Goal: Transaction & Acquisition: Purchase product/service

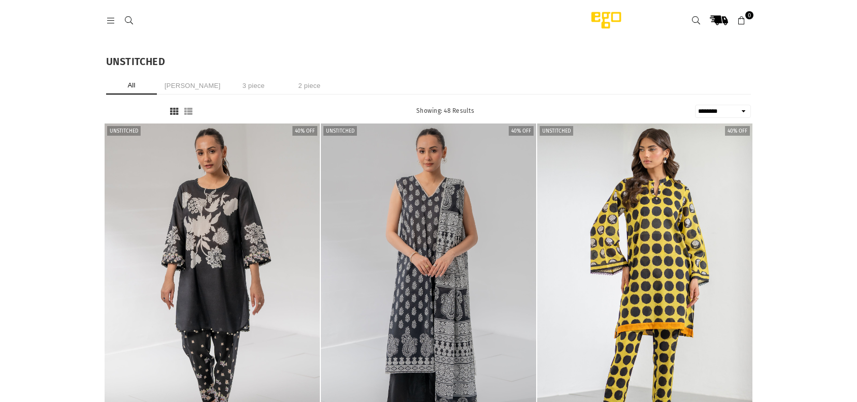
select select "******"
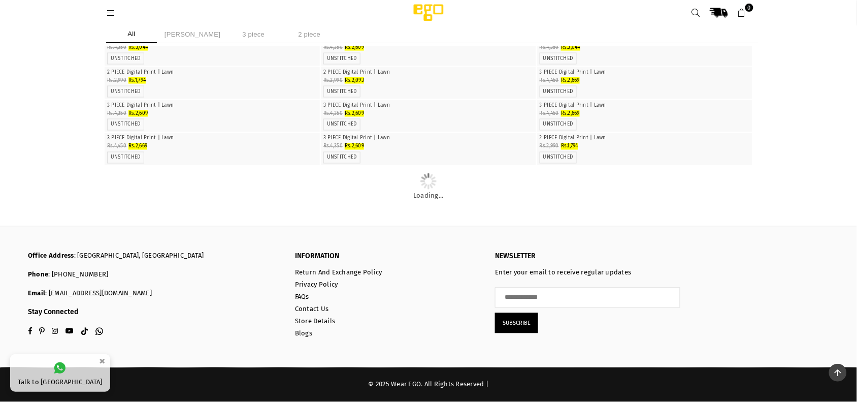
scroll to position [2741, 0]
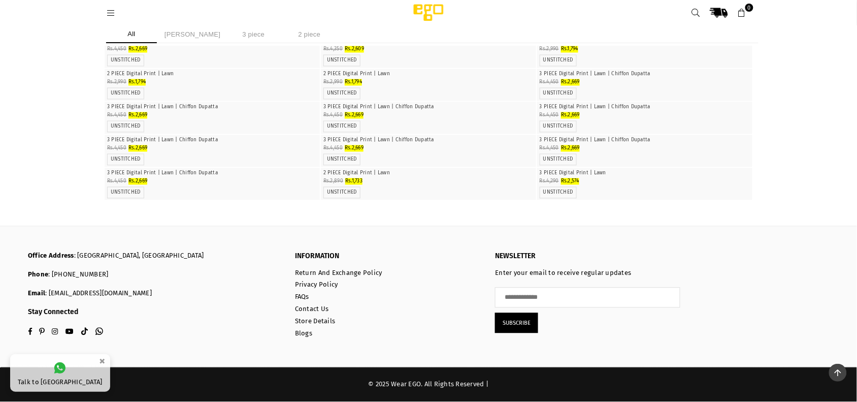
scroll to position [0, 0]
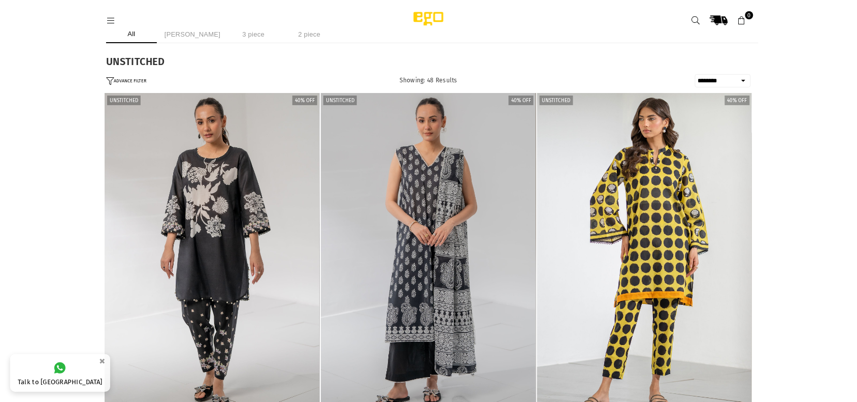
drag, startPoint x: 108, startPoint y: 12, endPoint x: 110, endPoint y: 19, distance: 8.0
click at [110, 19] on div at bounding box center [245, 20] width 279 height 18
click at [110, 19] on icon at bounding box center [110, 20] width 9 height 9
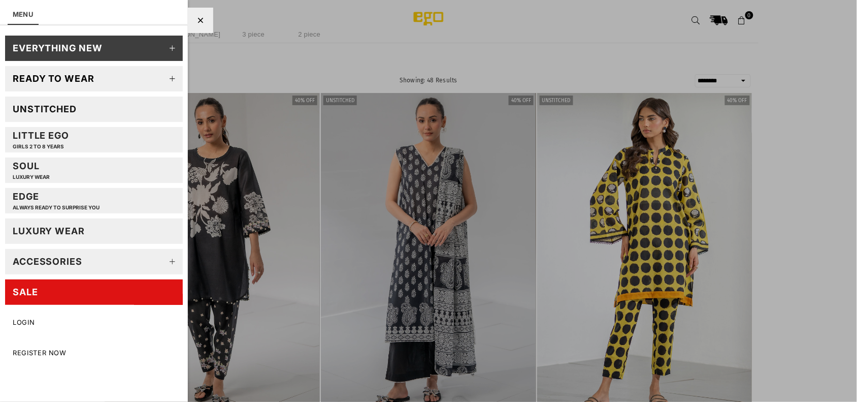
click at [173, 74] on icon at bounding box center [173, 79] width 20 height 20
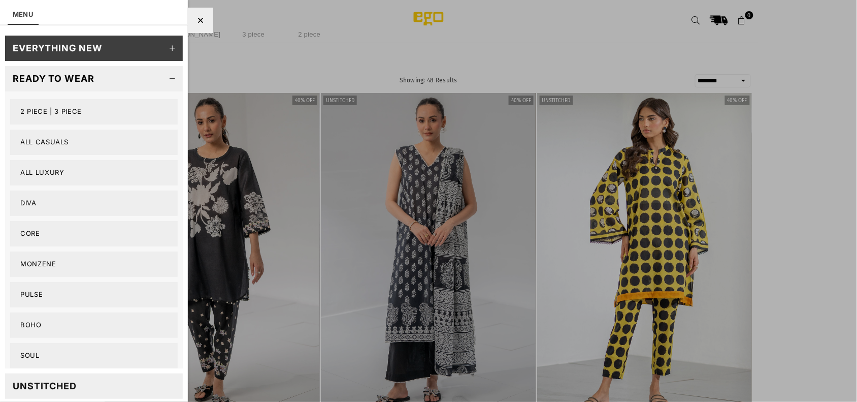
click at [32, 289] on link "Pulse" at bounding box center [94, 294] width 168 height 25
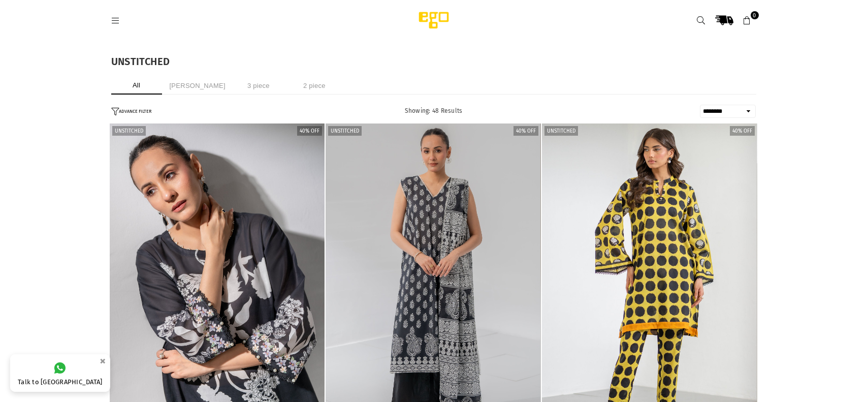
select select "******"
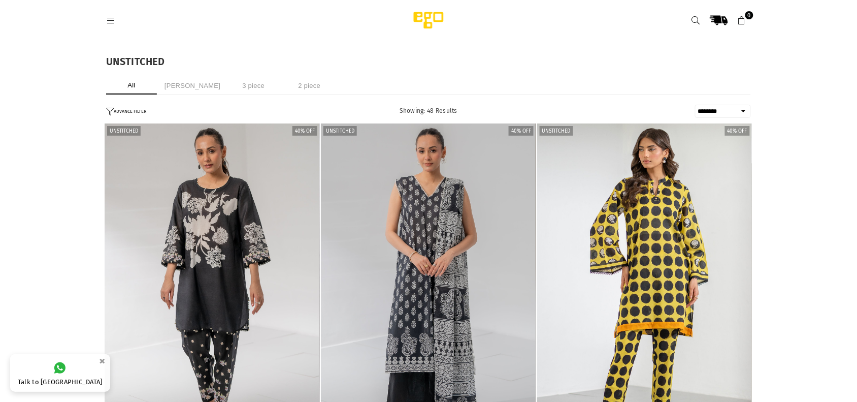
click at [102, 18] on link at bounding box center [111, 20] width 18 height 8
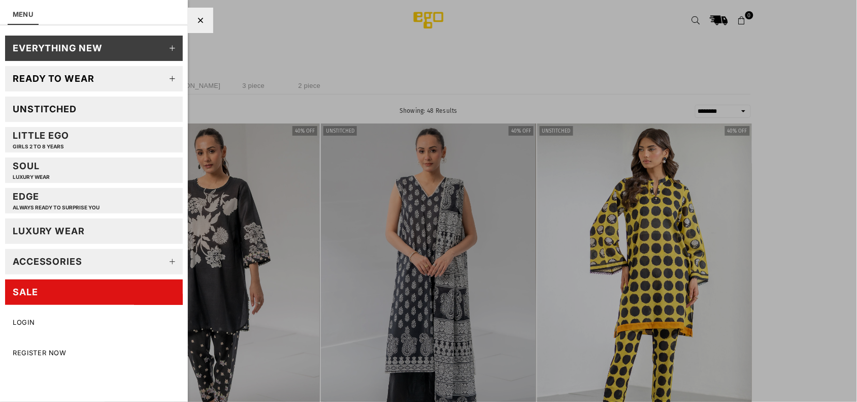
click at [173, 76] on icon at bounding box center [173, 79] width 20 height 20
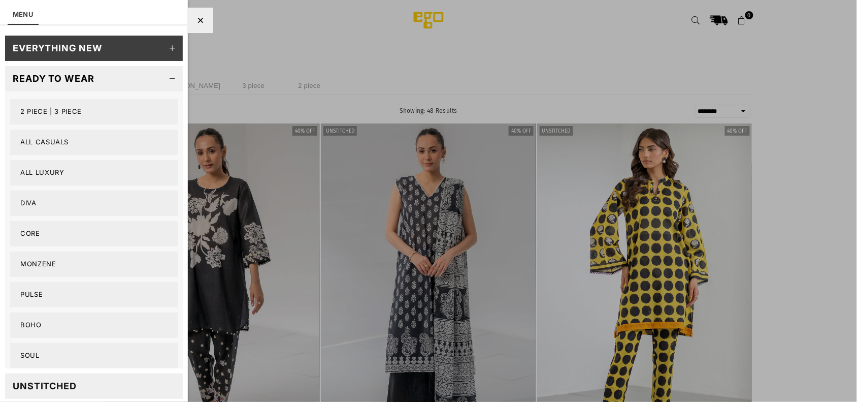
click at [32, 322] on link "Boho" at bounding box center [94, 324] width 168 height 25
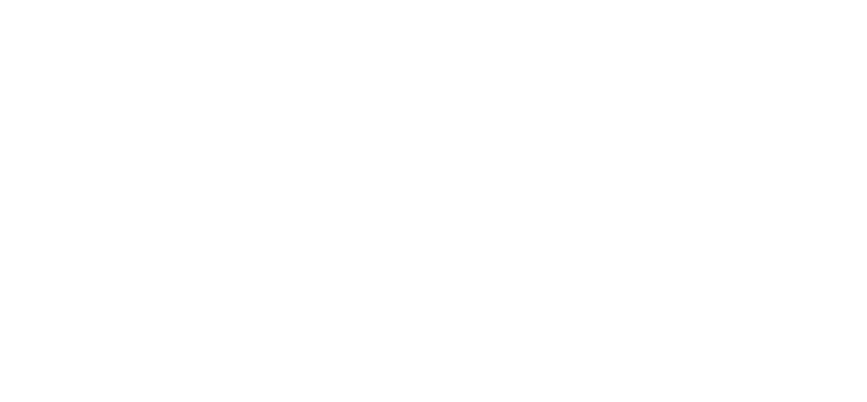
select select "******"
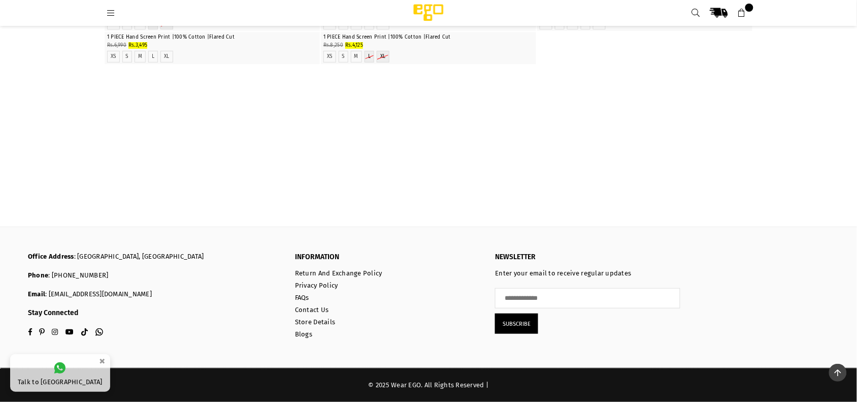
scroll to position [405, 0]
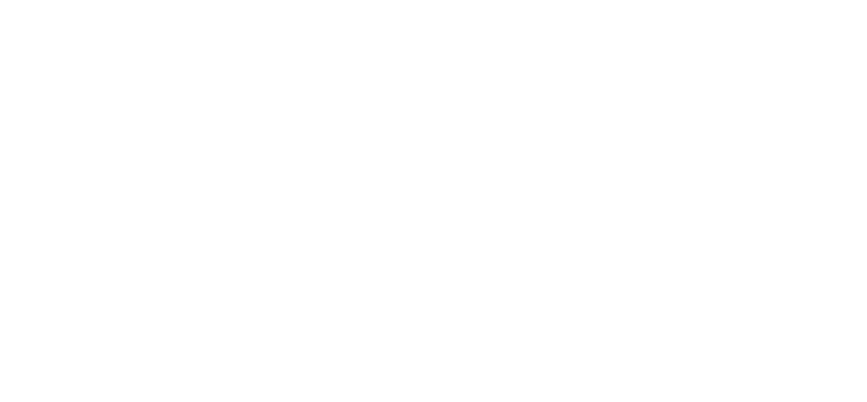
select select "**********"
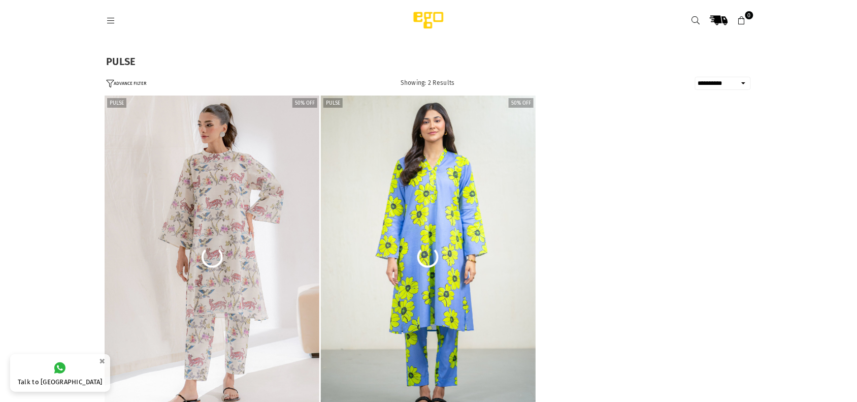
click at [112, 16] on icon at bounding box center [110, 20] width 9 height 9
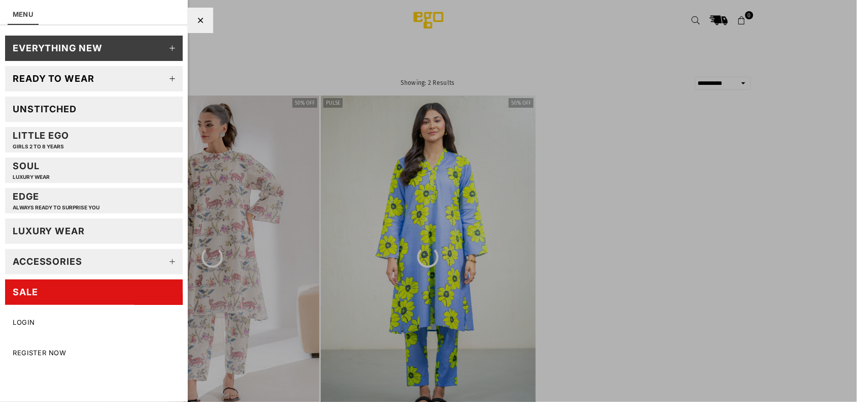
click at [181, 74] on icon at bounding box center [173, 79] width 20 height 20
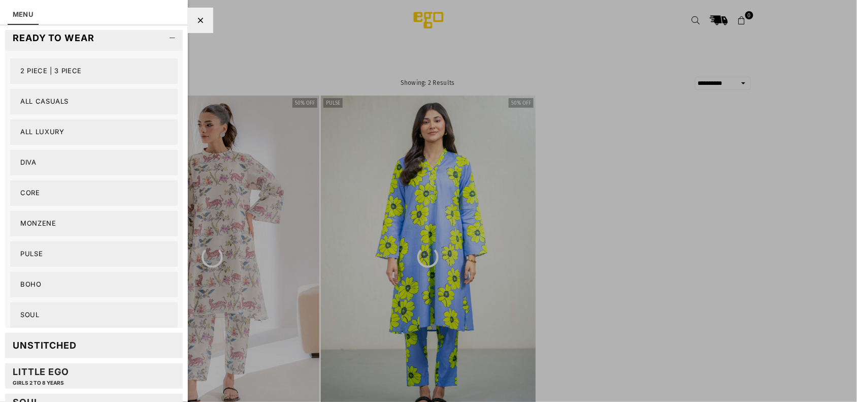
scroll to position [47, 0]
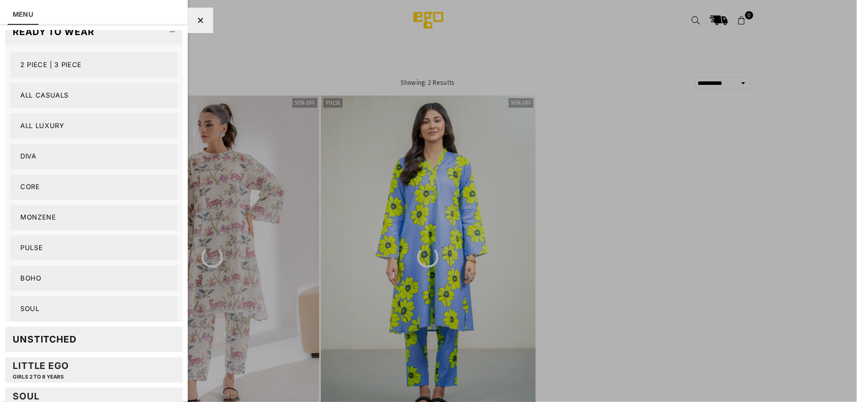
click at [32, 245] on link "Pulse" at bounding box center [94, 247] width 168 height 25
click at [31, 281] on link "Boho" at bounding box center [94, 278] width 168 height 25
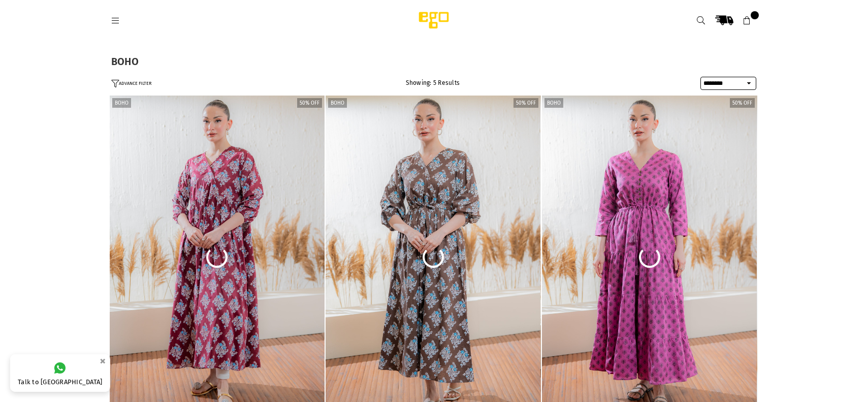
select select "******"
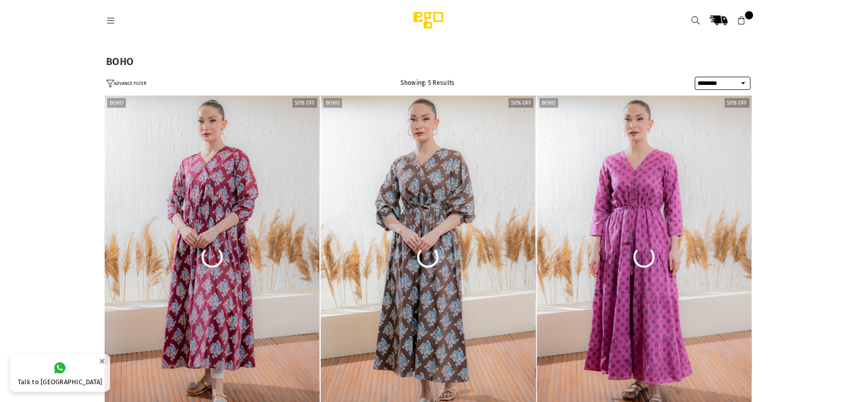
click at [112, 18] on icon at bounding box center [110, 20] width 9 height 9
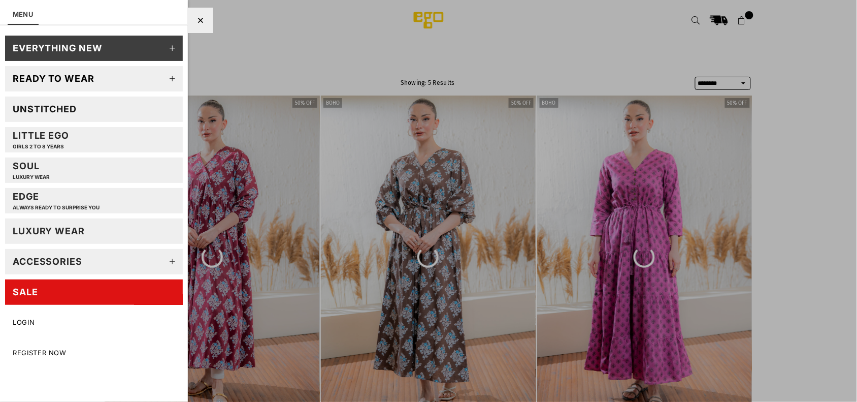
click at [177, 75] on icon at bounding box center [173, 79] width 20 height 20
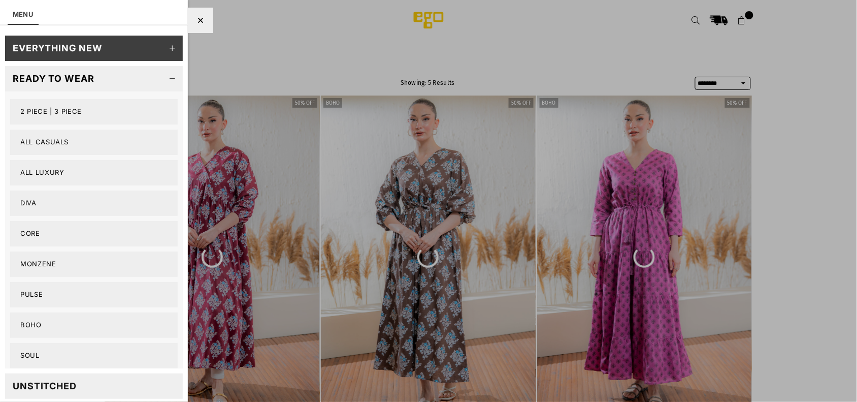
click at [46, 237] on link "Core" at bounding box center [94, 233] width 168 height 25
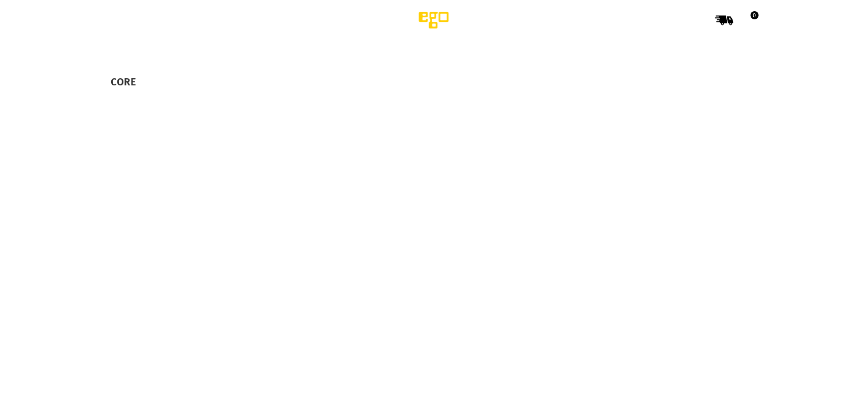
select select "**********"
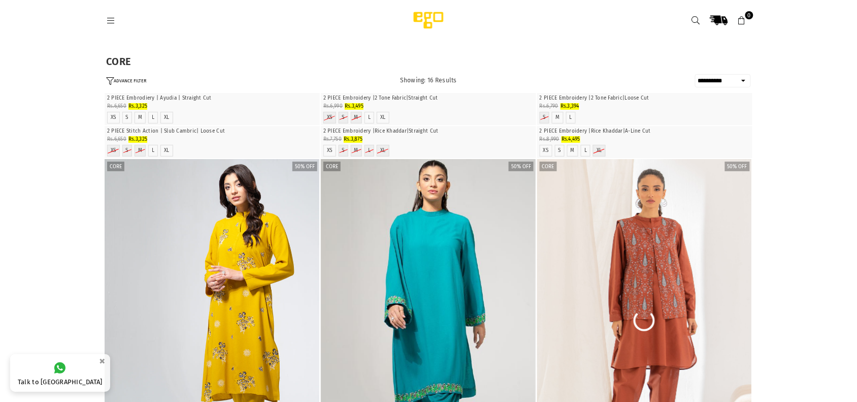
click at [106, 14] on div at bounding box center [245, 20] width 279 height 18
click at [108, 18] on icon at bounding box center [110, 20] width 9 height 9
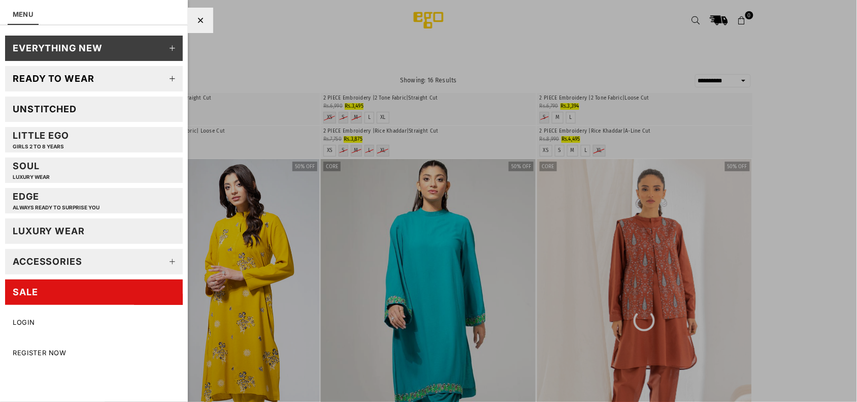
click at [173, 41] on icon at bounding box center [173, 48] width 20 height 20
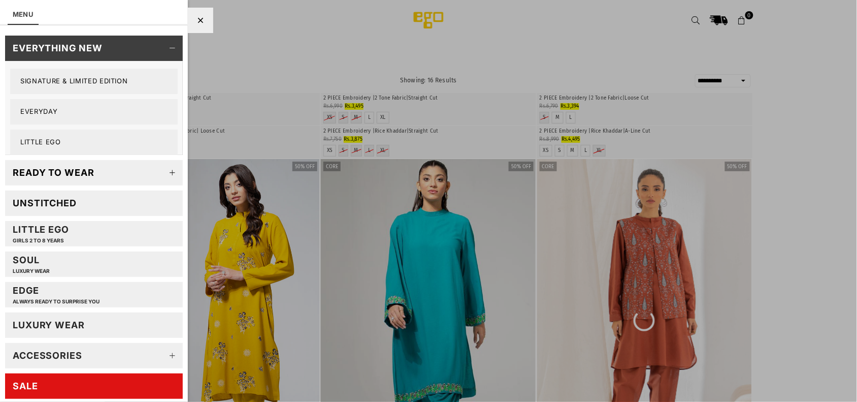
click at [36, 110] on link "Everyday" at bounding box center [94, 111] width 168 height 25
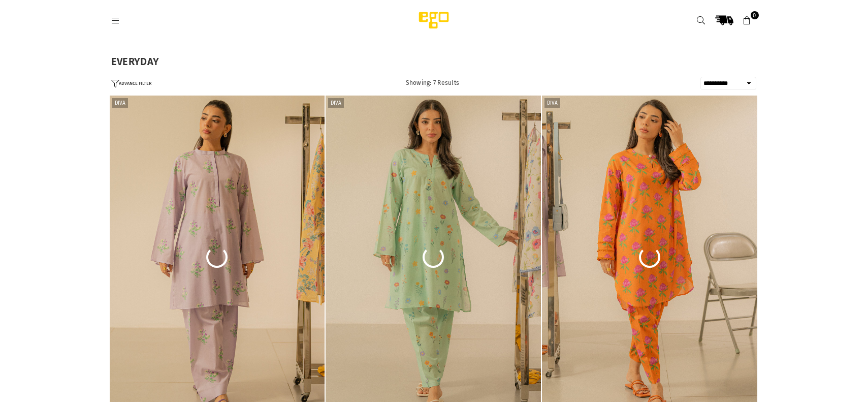
select select "**********"
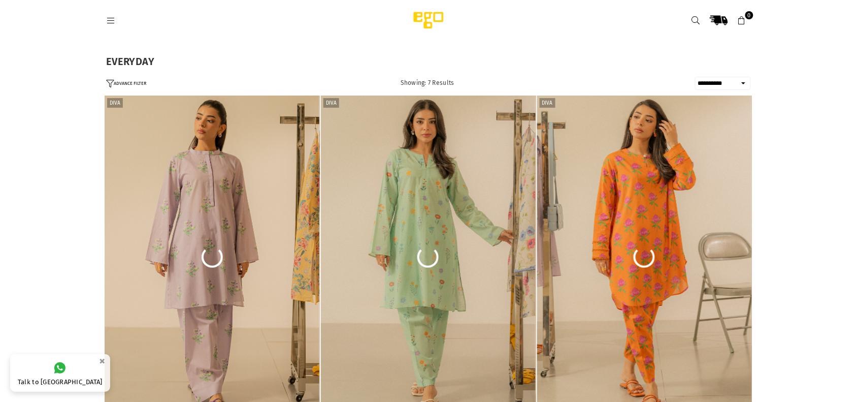
click at [105, 24] on header "Ego .st0 { fill: #000000; } 0" at bounding box center [429, 20] width 660 height 41
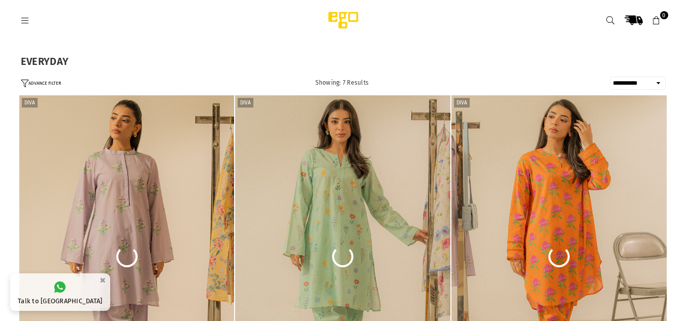
click at [213, 34] on header "Ego .st0 { fill: #000000; } 0" at bounding box center [343, 20] width 660 height 41
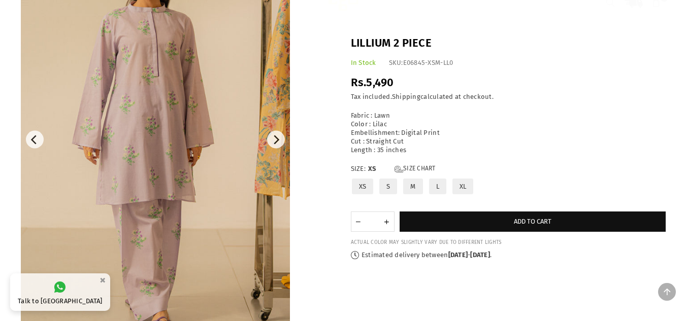
scroll to position [120, 0]
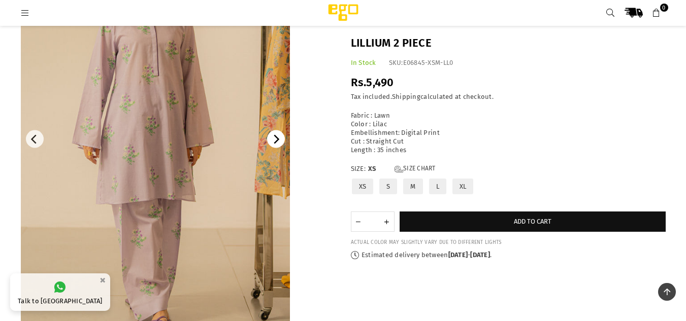
click at [276, 137] on icon "Next" at bounding box center [277, 139] width 6 height 9
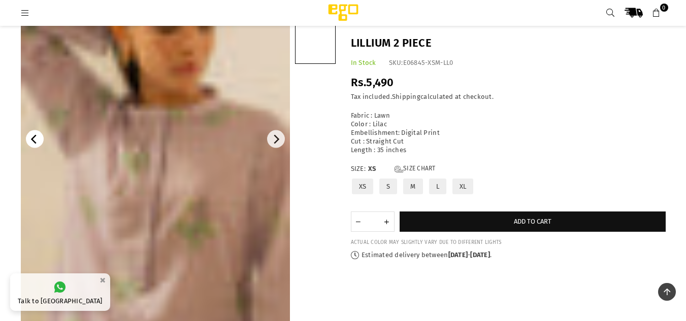
click at [36, 138] on icon "Previous" at bounding box center [34, 139] width 9 height 9
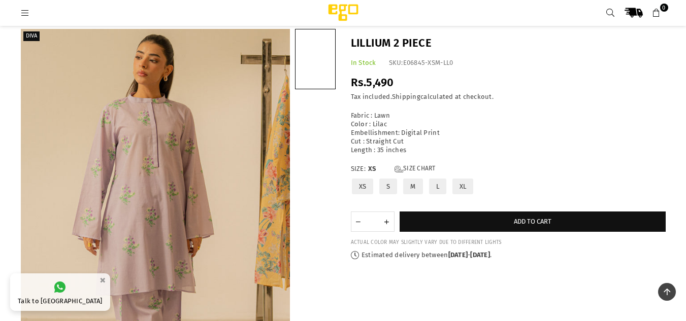
scroll to position [29, 0]
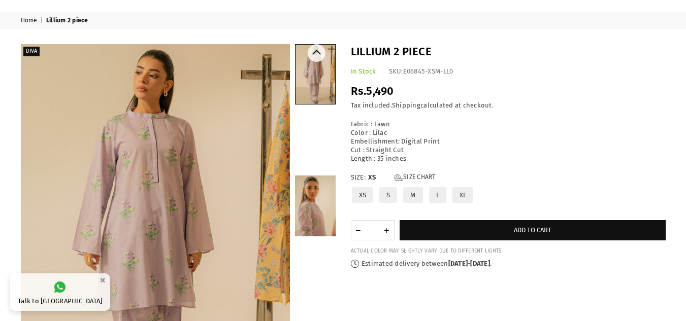
click at [319, 232] on link at bounding box center [315, 206] width 41 height 61
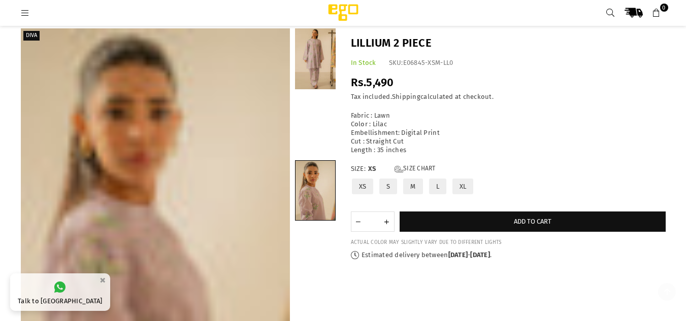
scroll to position [180, 0]
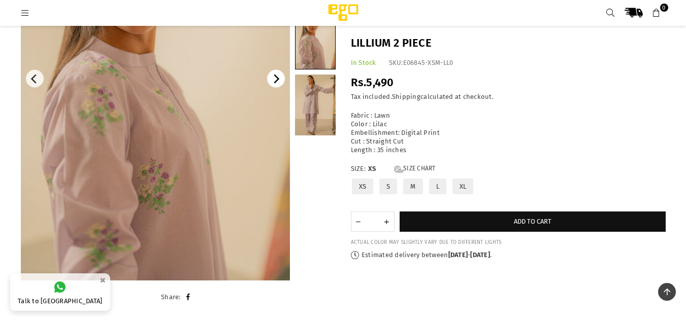
click at [278, 79] on icon "Next" at bounding box center [277, 79] width 6 height 9
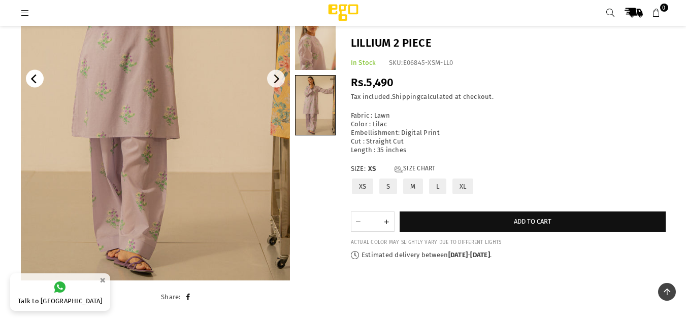
click at [30, 79] on icon "Previous" at bounding box center [34, 79] width 9 height 9
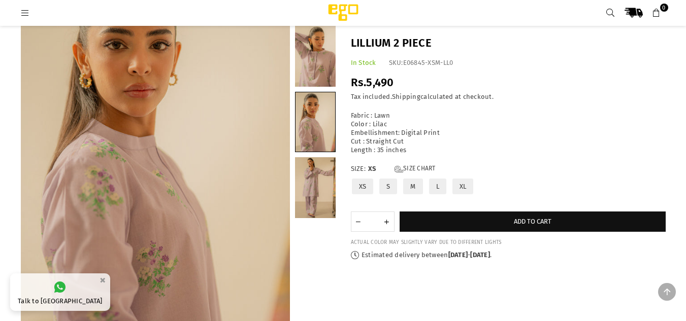
scroll to position [97, 0]
click at [269, 160] on button "Next" at bounding box center [276, 162] width 18 height 18
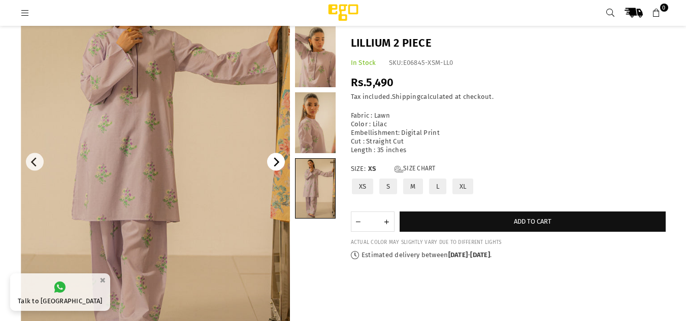
click at [269, 160] on button "Next" at bounding box center [276, 162] width 18 height 18
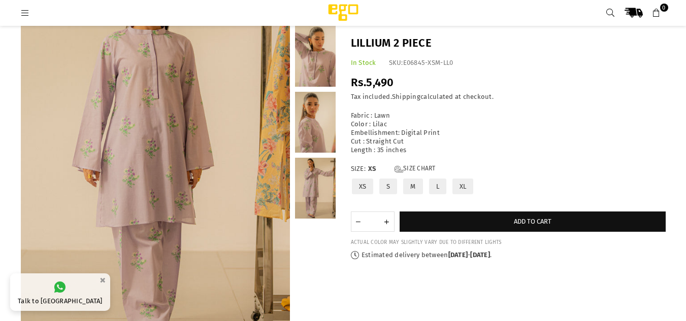
click at [318, 133] on link at bounding box center [315, 122] width 41 height 61
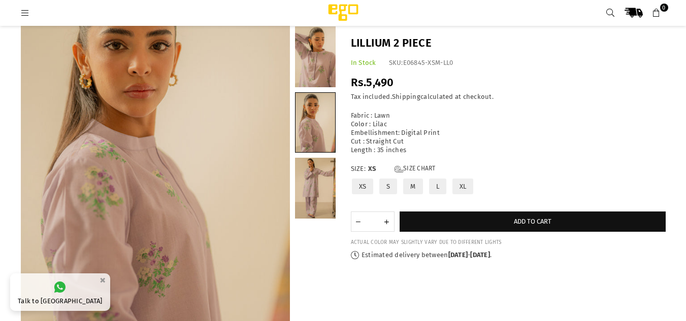
click at [311, 191] on link at bounding box center [315, 188] width 41 height 61
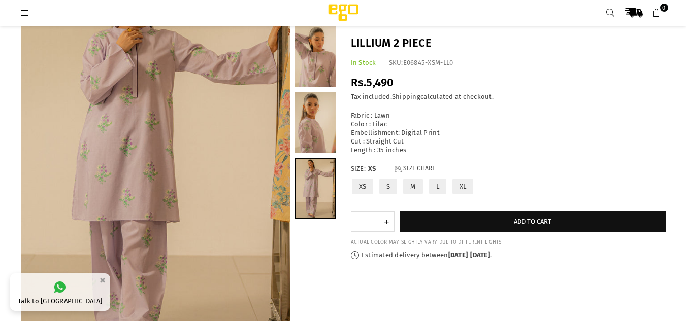
click at [310, 126] on link at bounding box center [315, 122] width 41 height 61
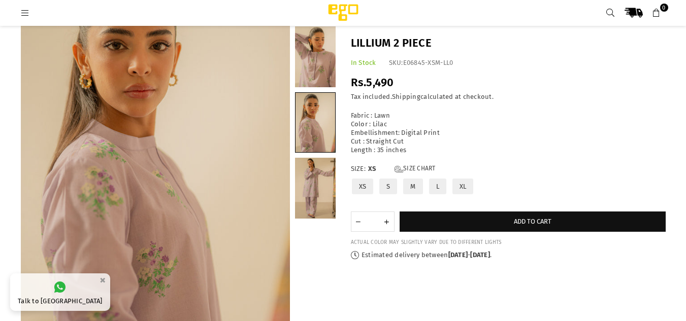
click at [320, 166] on link at bounding box center [315, 188] width 41 height 61
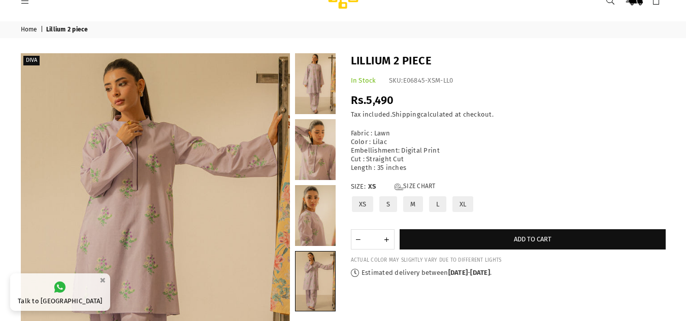
scroll to position [0, 0]
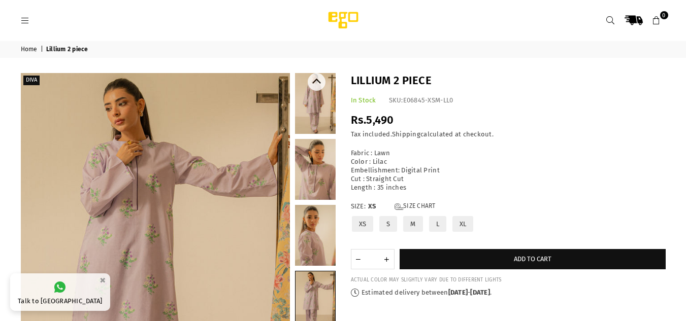
click at [319, 106] on link at bounding box center [315, 103] width 41 height 61
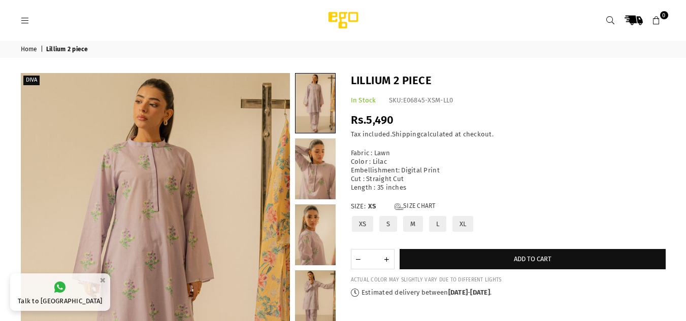
click at [24, 20] on icon at bounding box center [25, 20] width 9 height 9
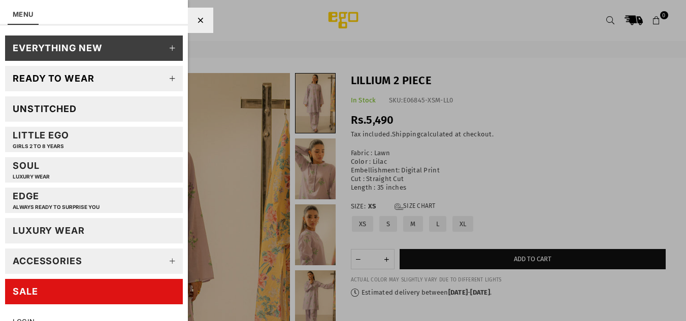
click at [163, 84] on icon at bounding box center [173, 79] width 20 height 20
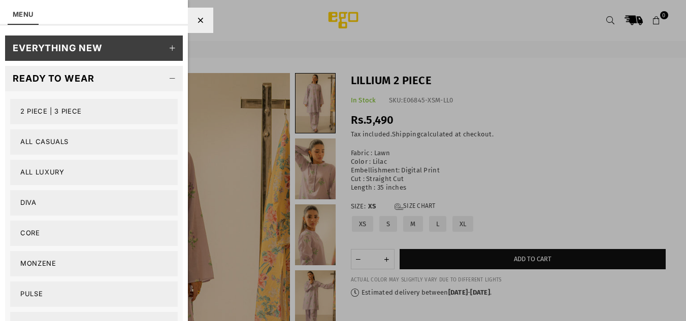
click at [371, 127] on div at bounding box center [343, 160] width 686 height 321
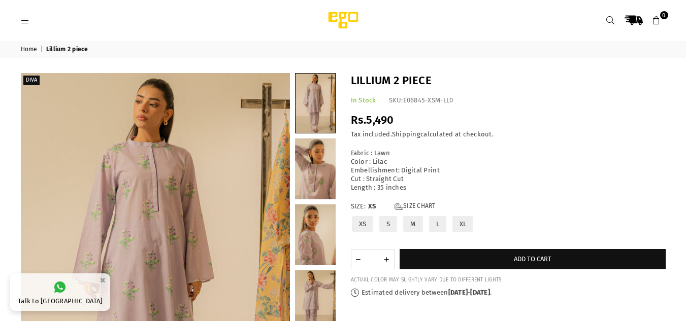
click at [25, 19] on icon at bounding box center [25, 20] width 9 height 9
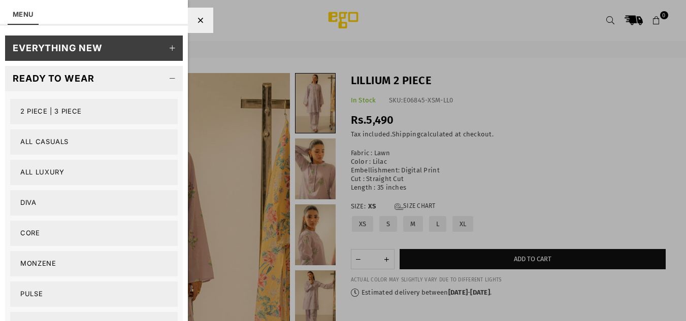
click at [171, 47] on icon at bounding box center [173, 48] width 20 height 20
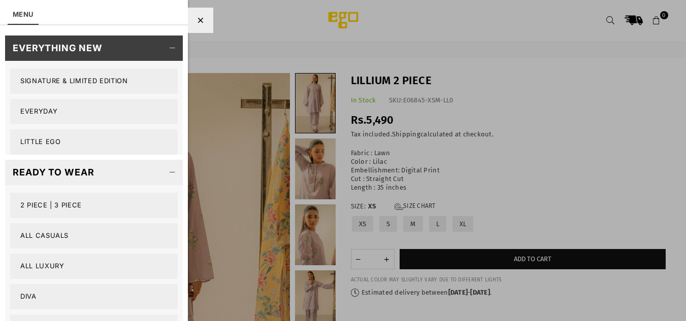
click at [171, 47] on icon at bounding box center [173, 48] width 20 height 20
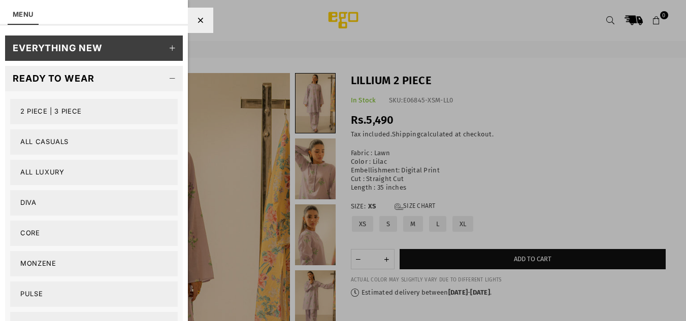
click at [167, 77] on icon at bounding box center [173, 79] width 20 height 20
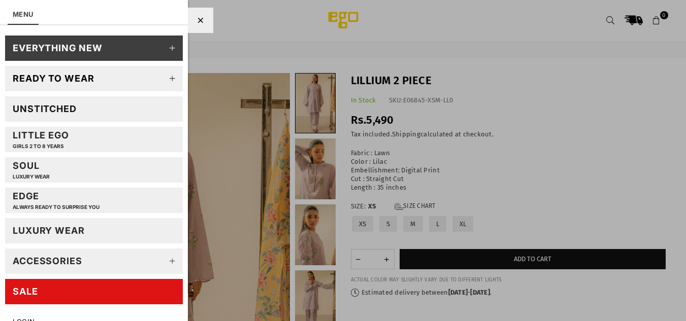
click at [167, 77] on icon at bounding box center [173, 79] width 20 height 20
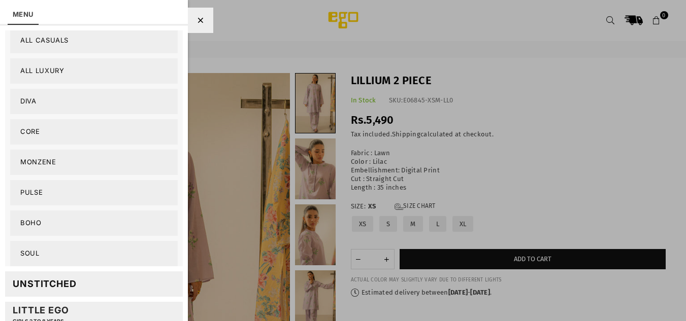
scroll to position [102, 0]
click at [33, 162] on link "Monzene" at bounding box center [94, 161] width 168 height 25
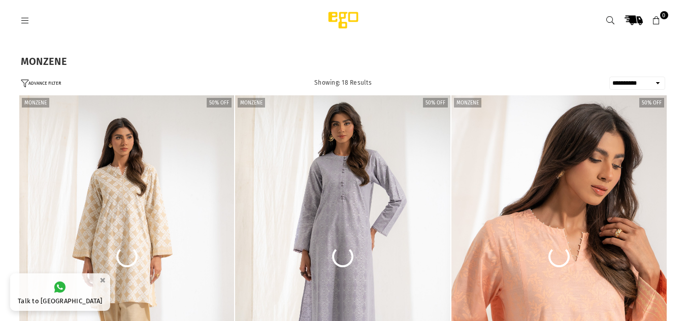
click at [651, 78] on select "**********" at bounding box center [637, 83] width 56 height 13
select select "**********"
click at [609, 77] on select "**********" at bounding box center [637, 83] width 56 height 13
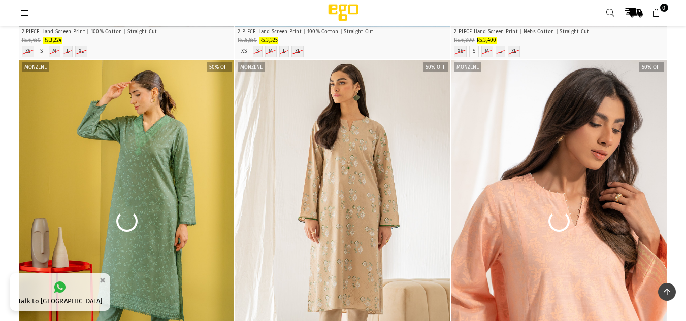
scroll to position [373, 0]
